Goal: Find specific page/section: Find specific page/section

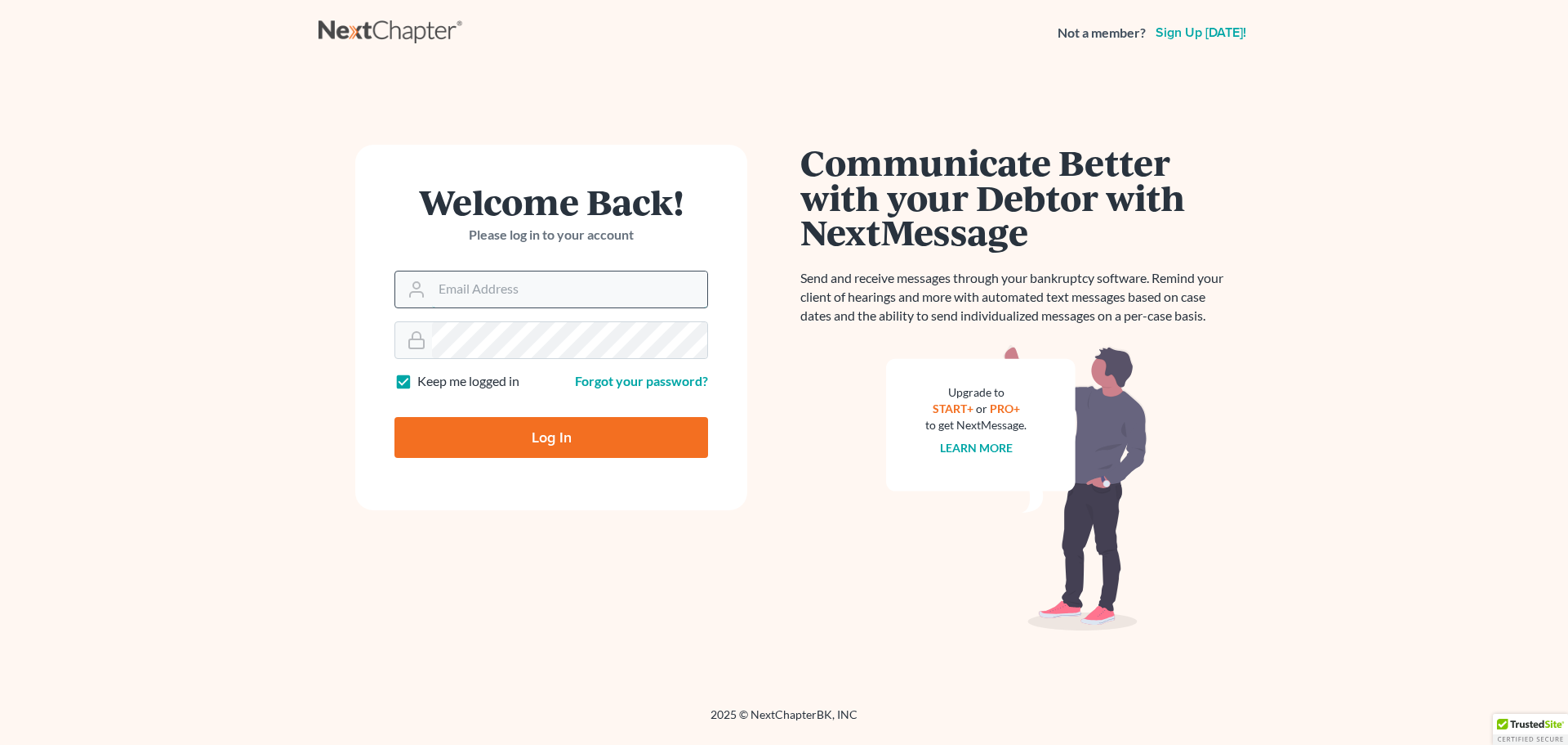
click at [480, 292] on input "Email Address" at bounding box center [570, 289] width 275 height 36
type input "brothschild@parsonsbehle.com"
click at [546, 434] on input "Log In" at bounding box center [551, 437] width 314 height 41
type input "Thinking..."
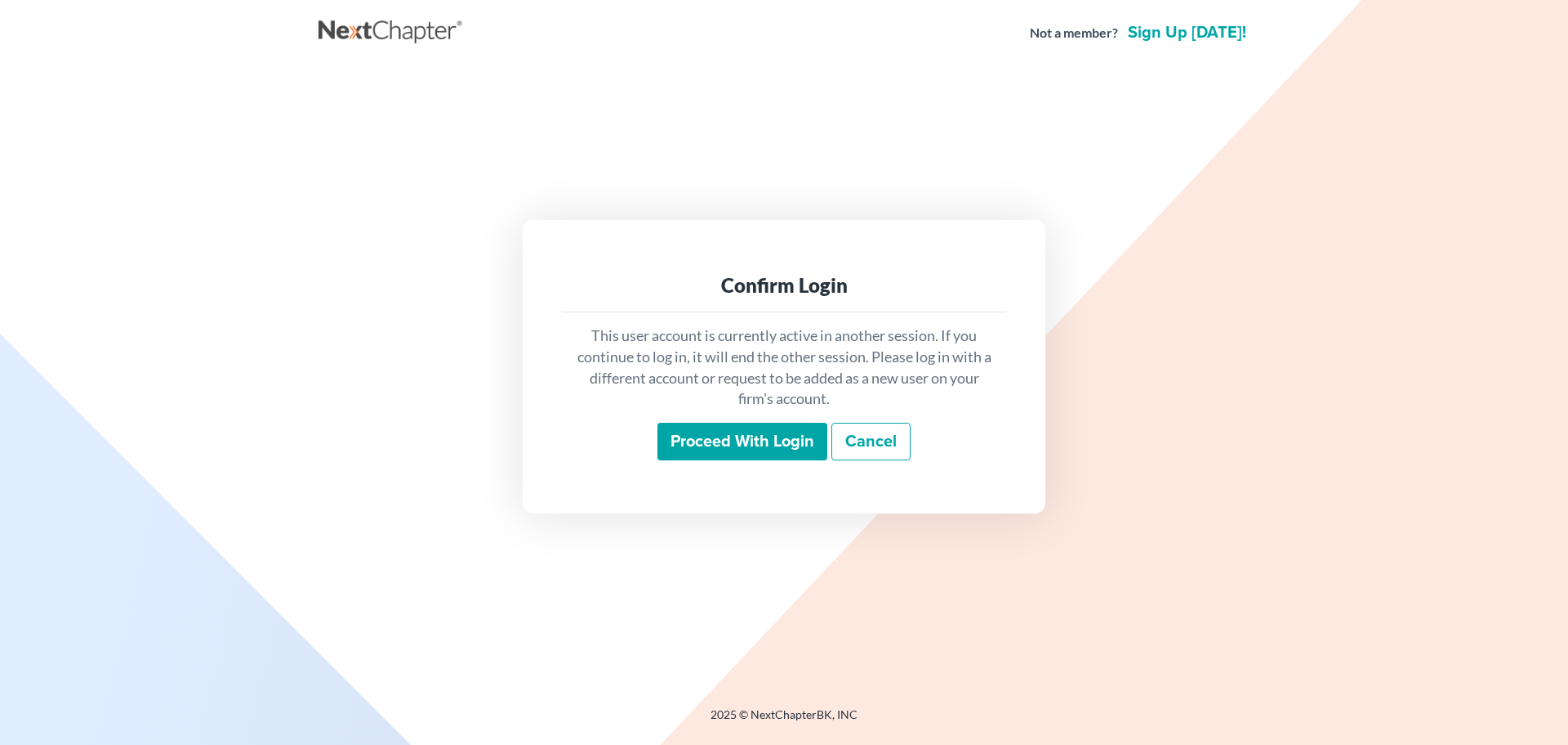
click at [769, 442] on input "Proceed with login" at bounding box center [742, 441] width 170 height 38
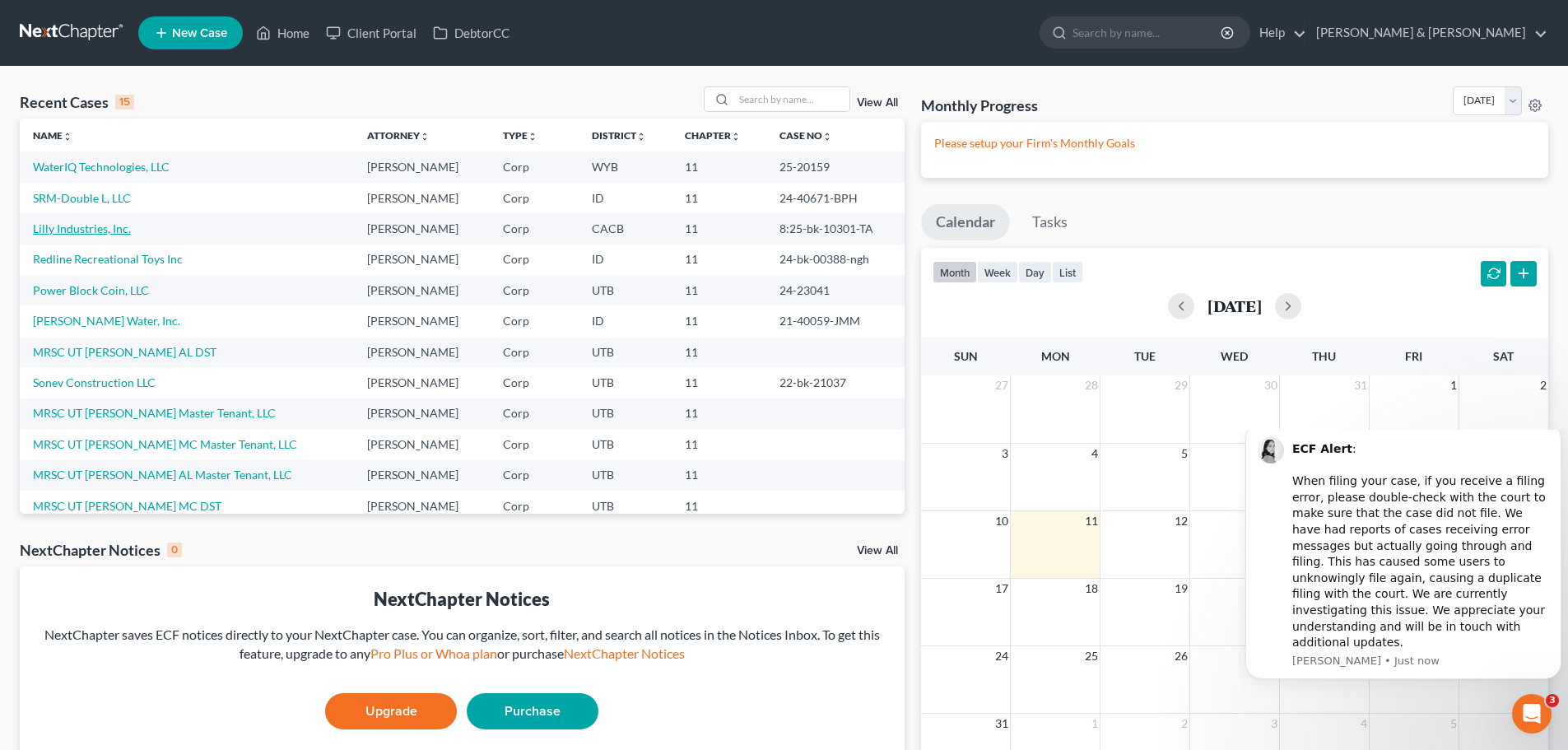
click at [92, 230] on link "Lilly Industries, Inc." at bounding box center [82, 228] width 98 height 14
select select "4"
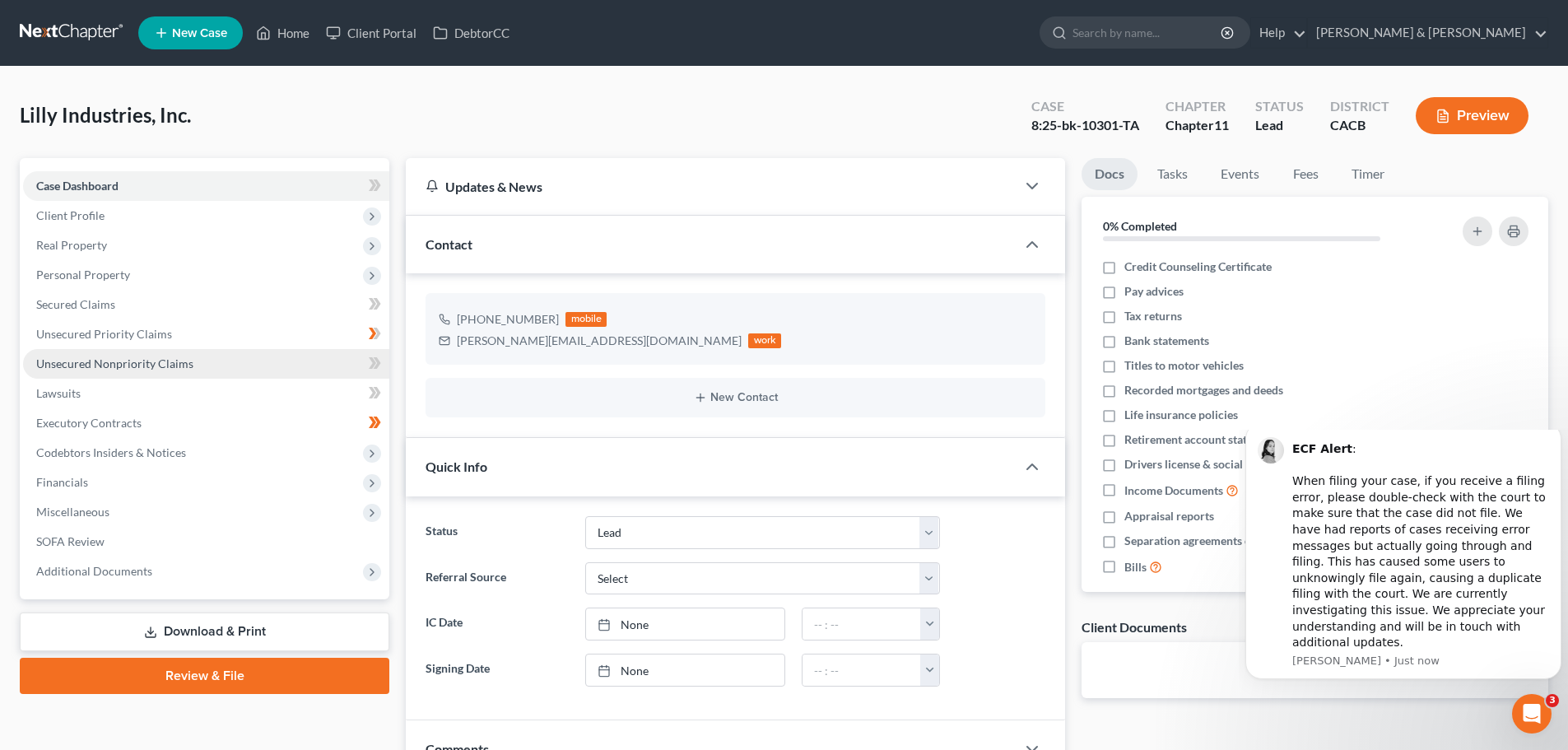
click at [118, 366] on span "Unsecured Nonpriority Claims" at bounding box center [115, 363] width 157 height 14
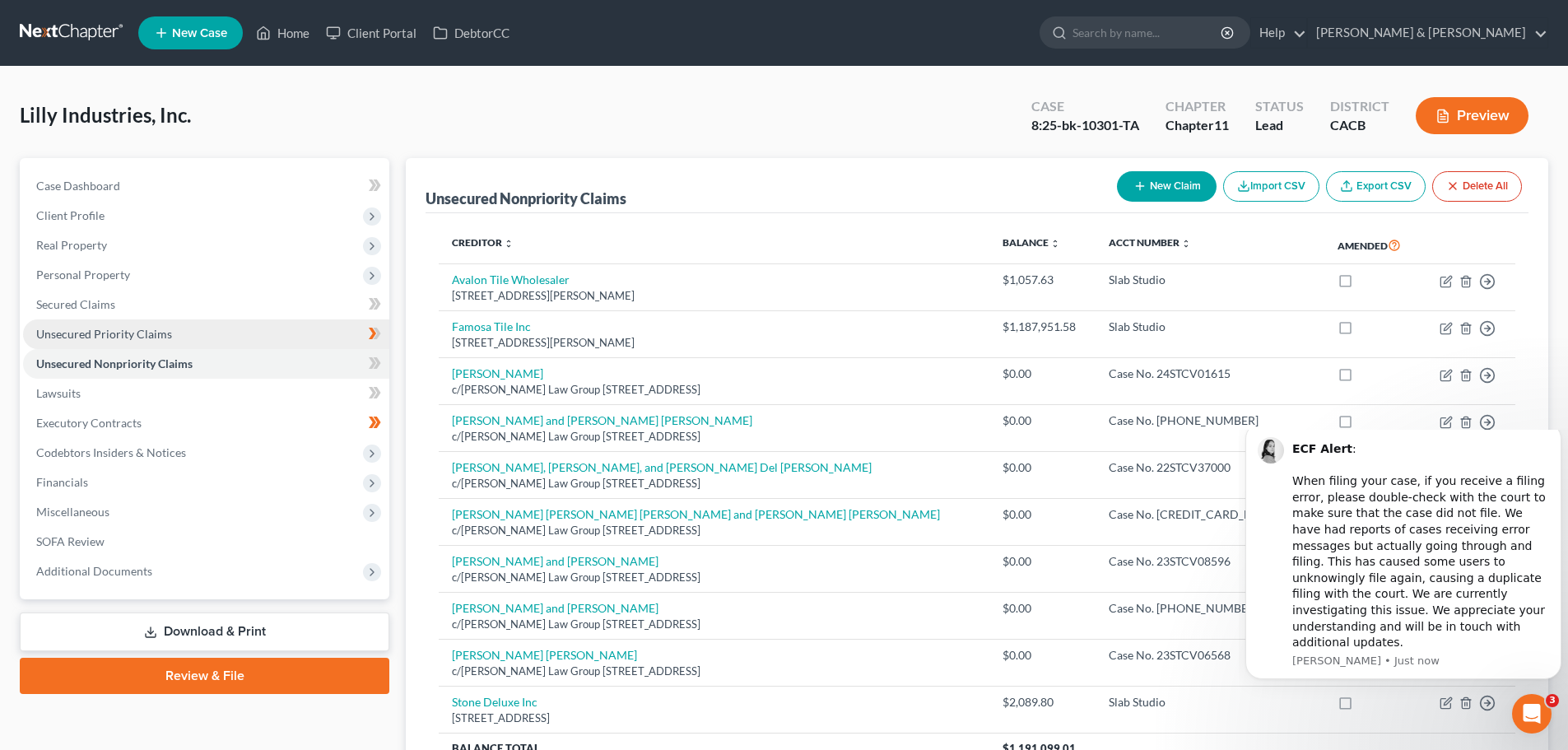
click at [85, 337] on span "Unsecured Priority Claims" at bounding box center [104, 333] width 136 height 14
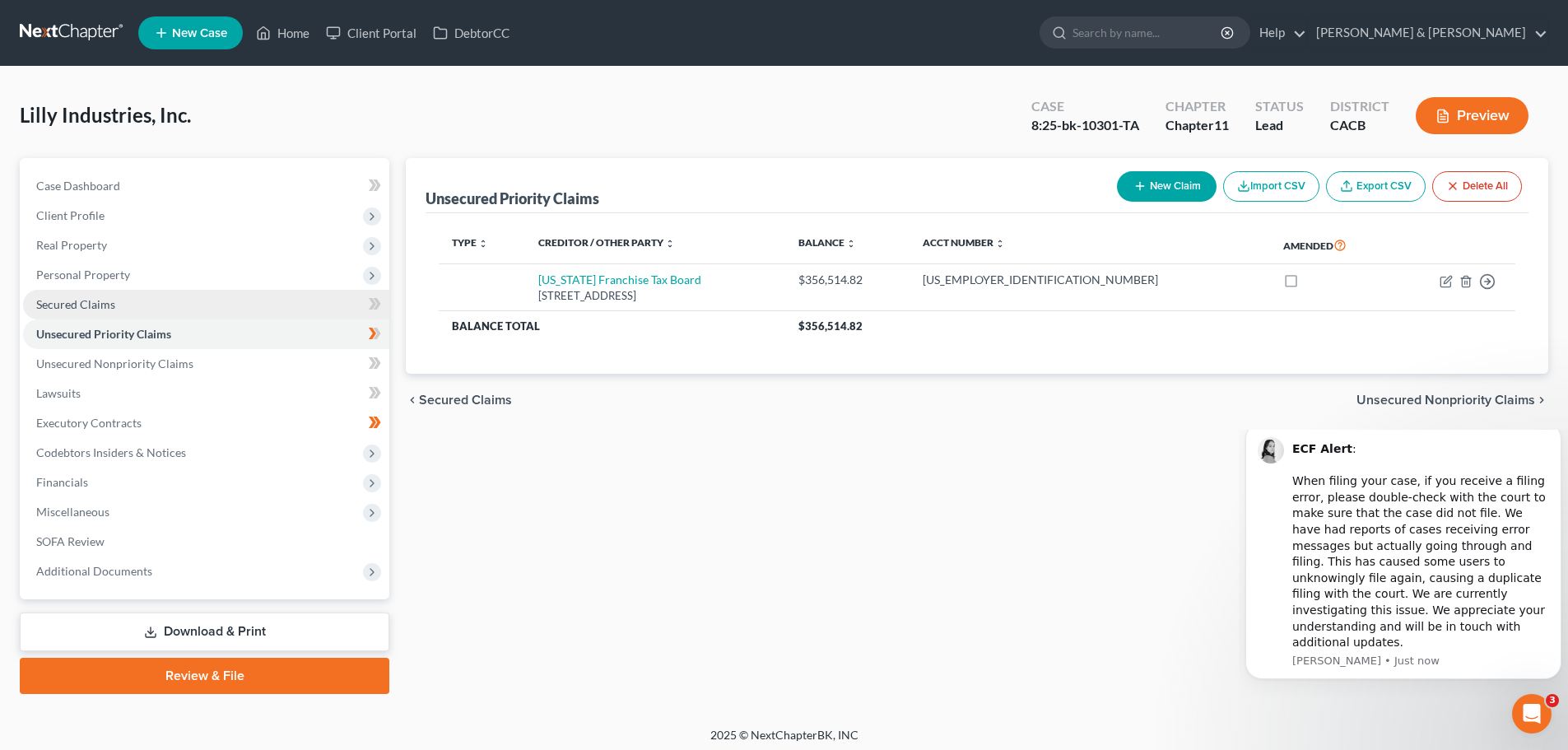
click at [85, 309] on span "Secured Claims" at bounding box center [75, 304] width 79 height 14
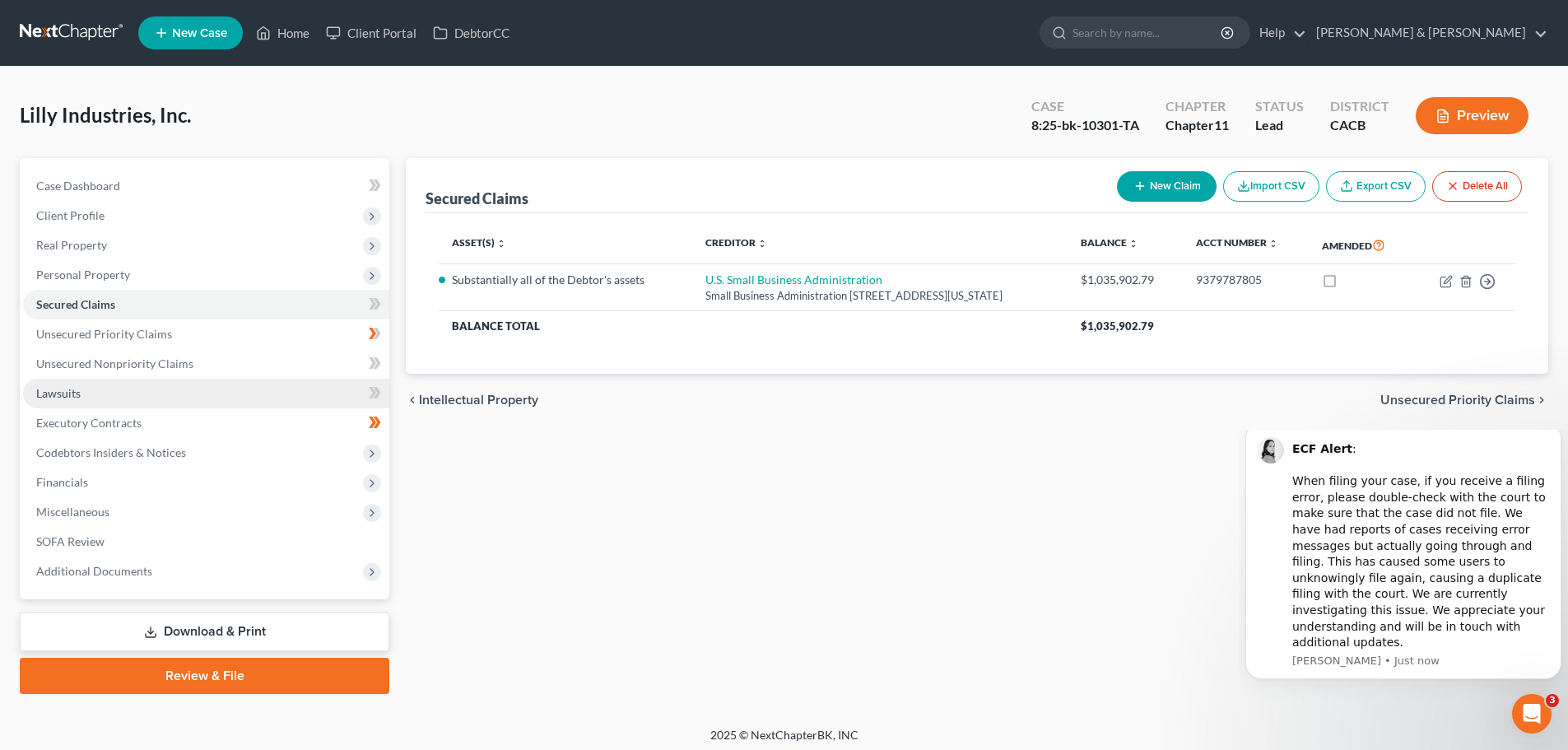
click at [75, 402] on link "Lawsuits" at bounding box center [206, 393] width 366 height 30
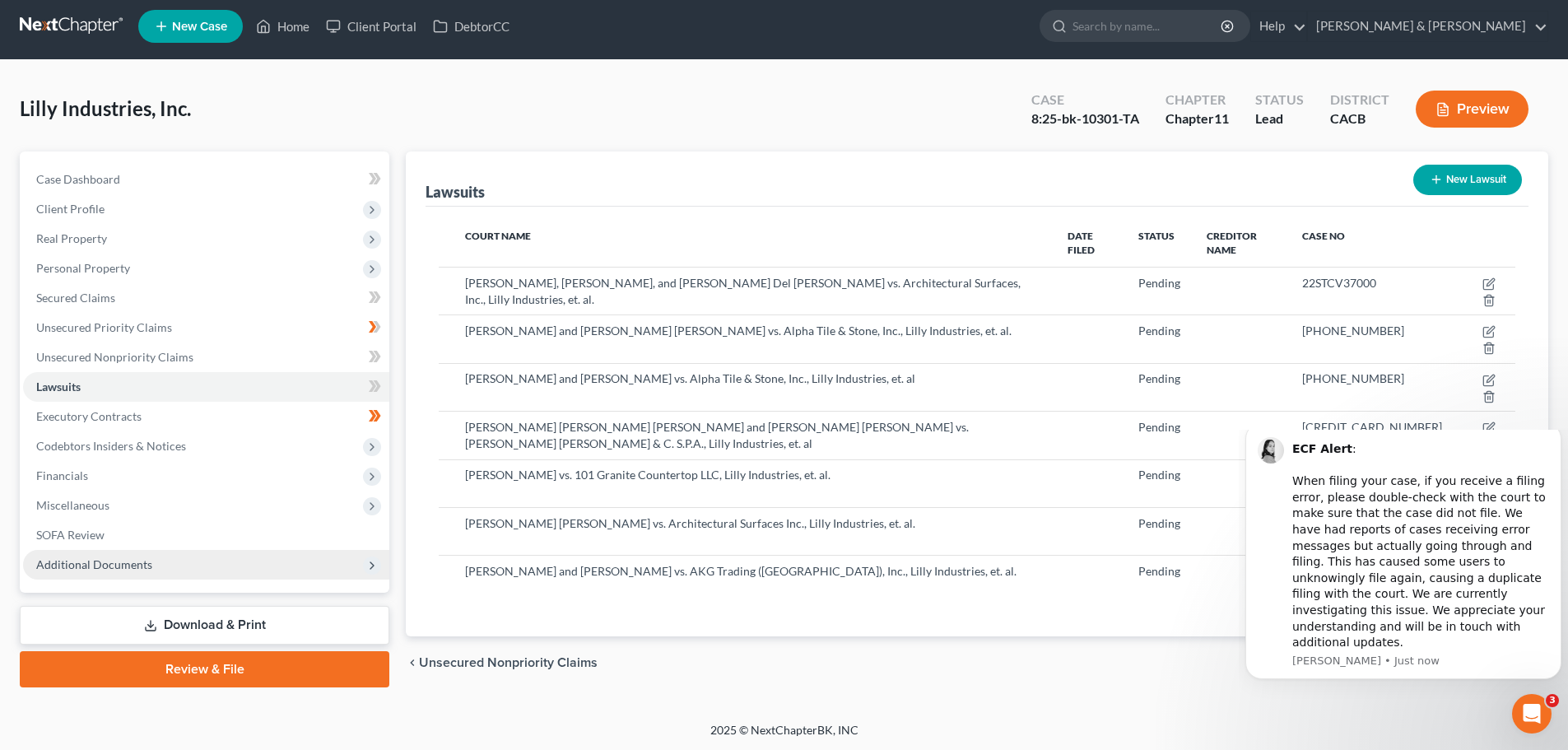
scroll to position [8, 0]
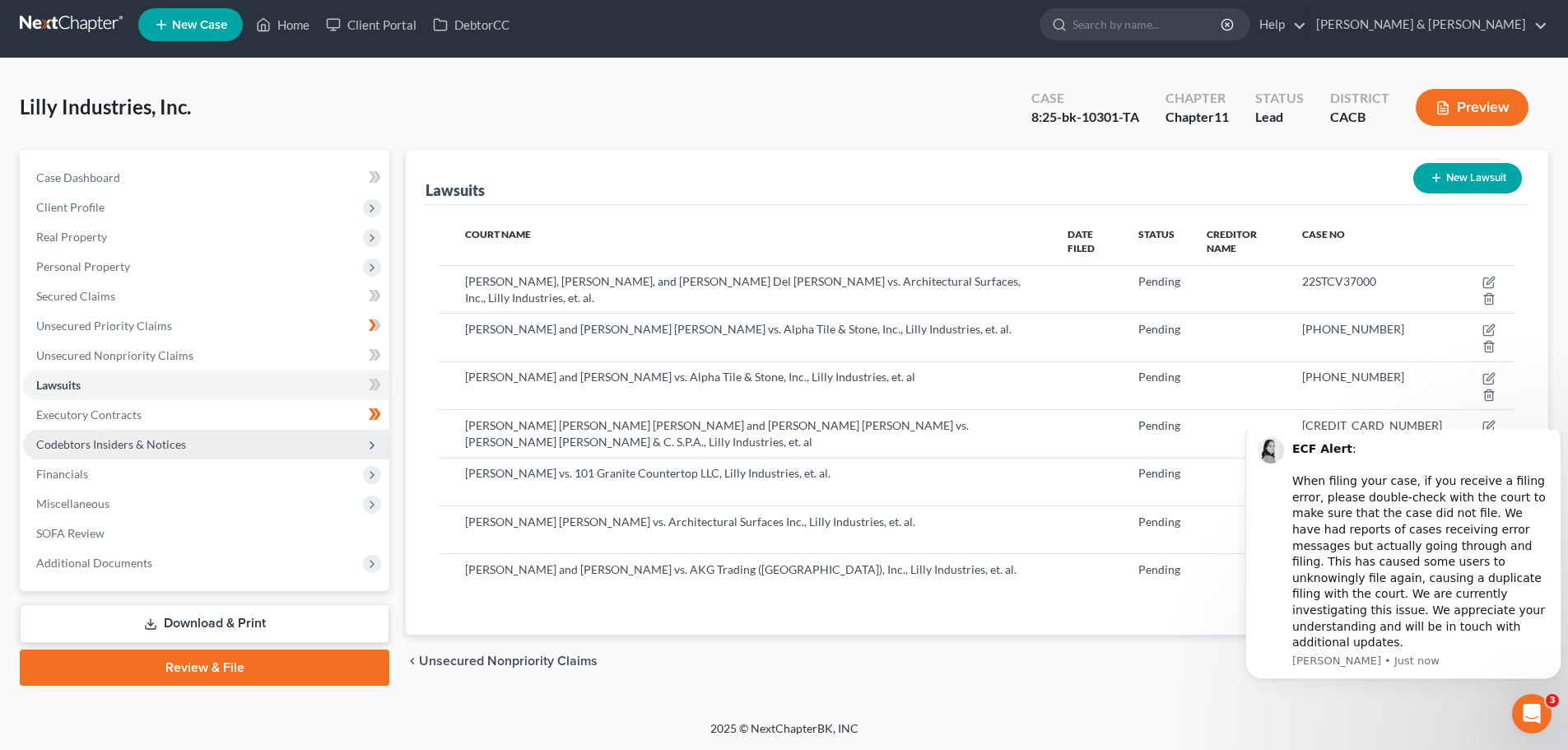
click at [74, 446] on span "Codebtors Insiders & Notices" at bounding box center [111, 444] width 150 height 14
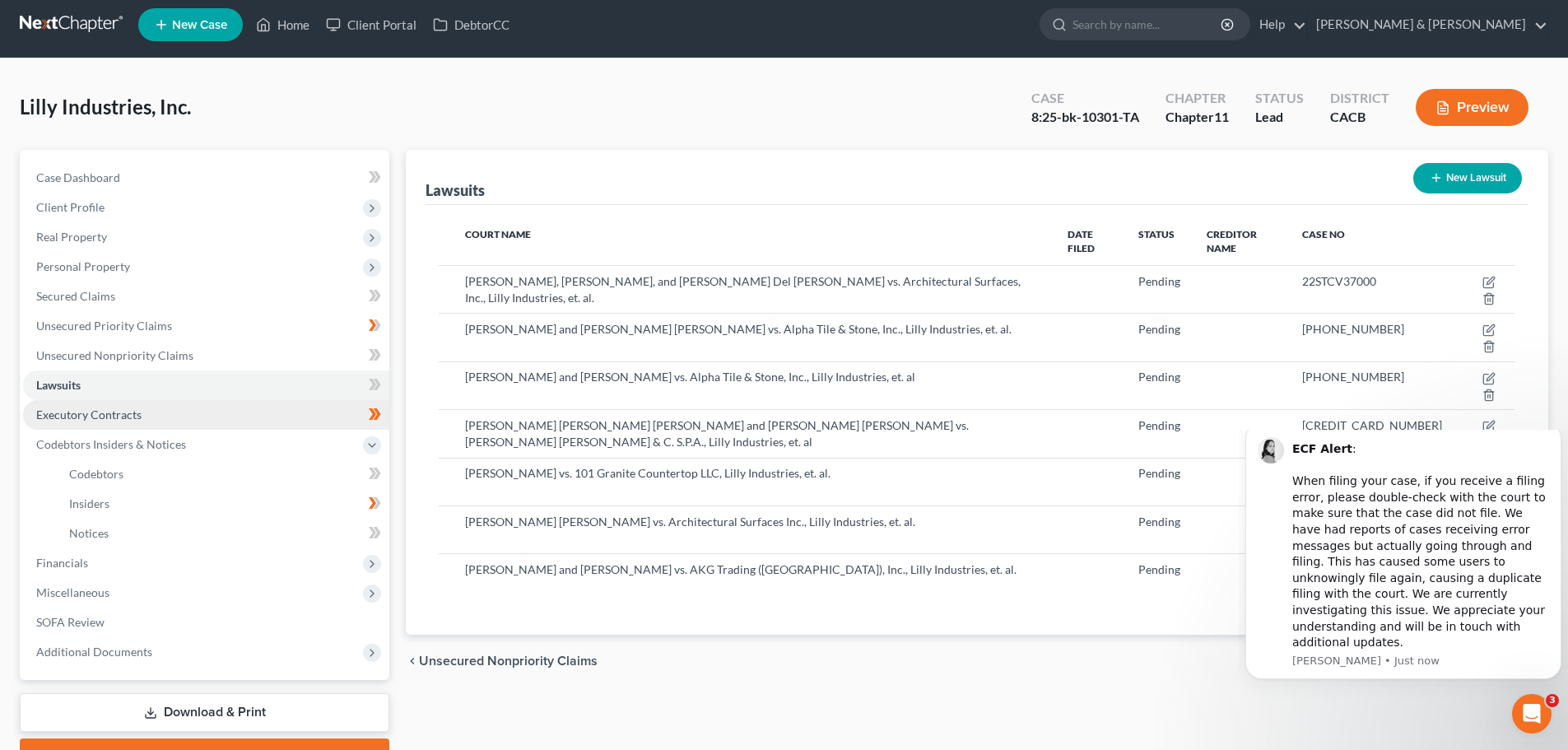
click at [91, 419] on span "Executory Contracts" at bounding box center [89, 414] width 106 height 14
